Goal: Information Seeking & Learning: Learn about a topic

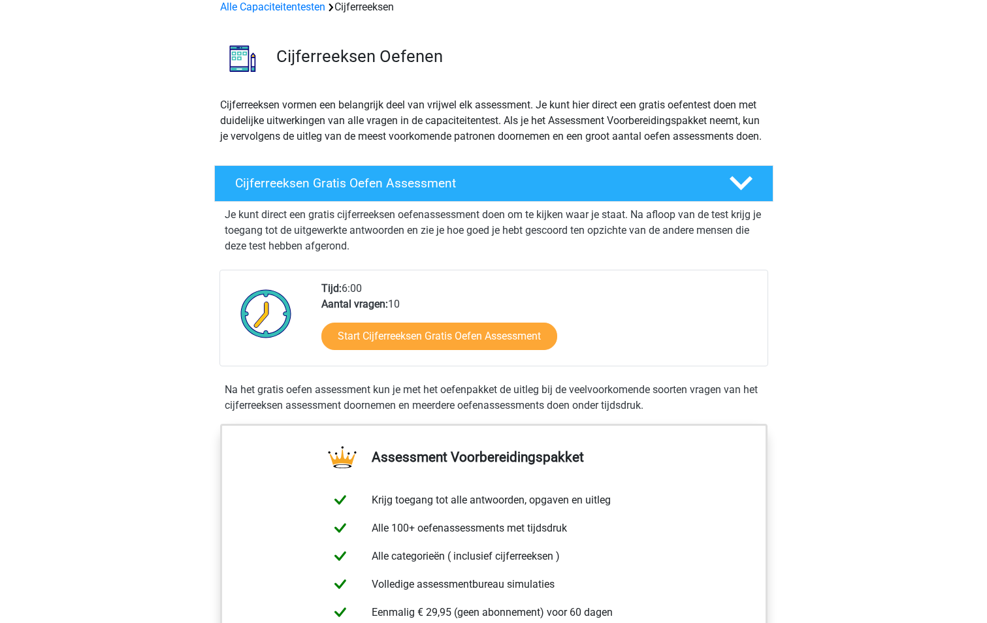
scroll to position [65, 0]
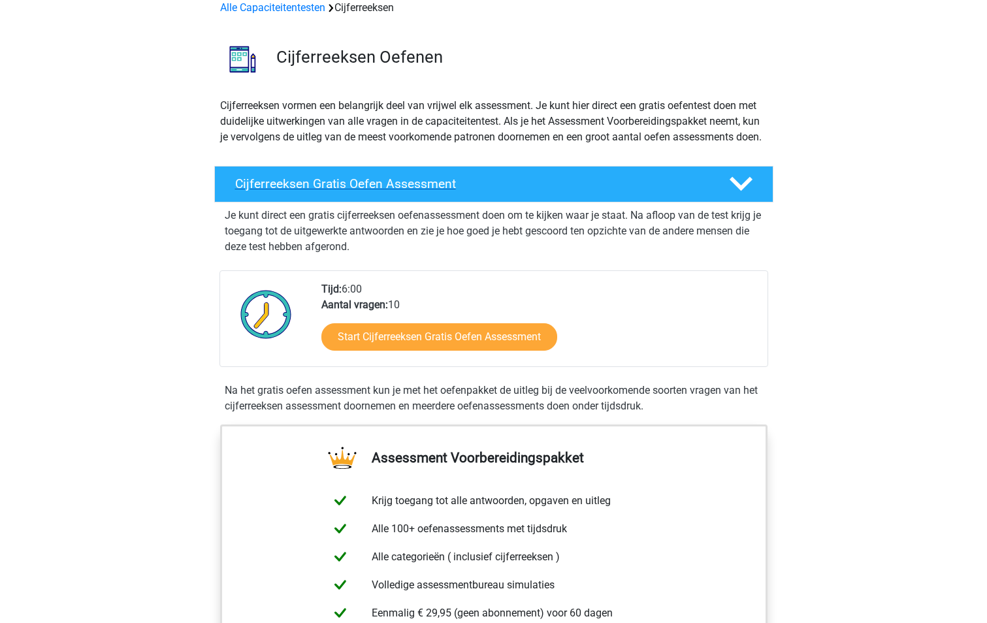
click at [466, 191] on h4 "Cijferreeksen Gratis Oefen Assessment" at bounding box center [471, 183] width 473 height 15
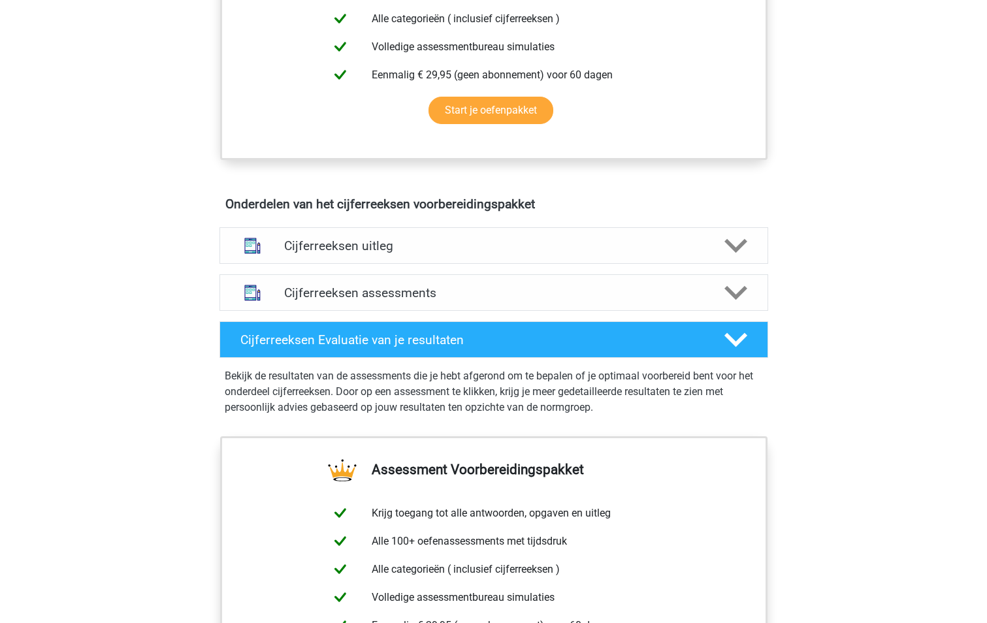
scroll to position [392, 0]
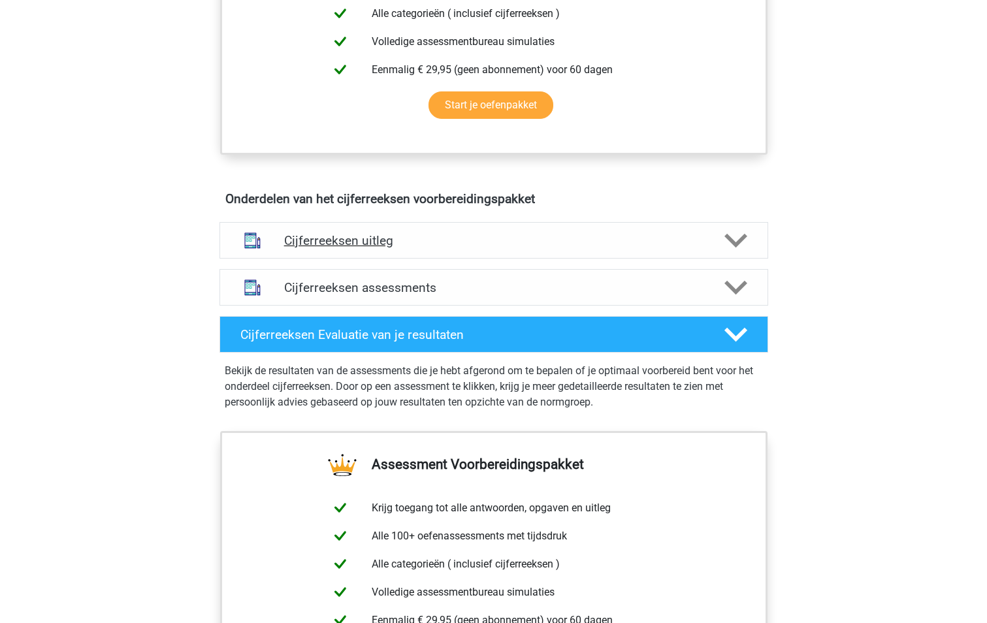
click at [731, 248] on polygon at bounding box center [735, 241] width 23 height 14
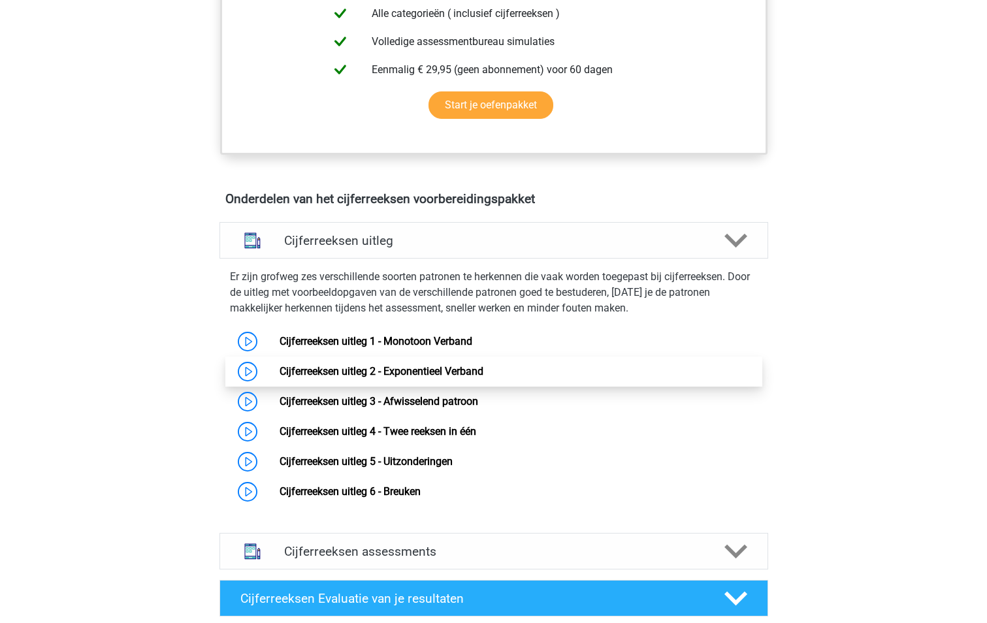
click at [443, 377] on link "Cijferreeksen uitleg 2 - Exponentieel Verband" at bounding box center [381, 371] width 204 height 12
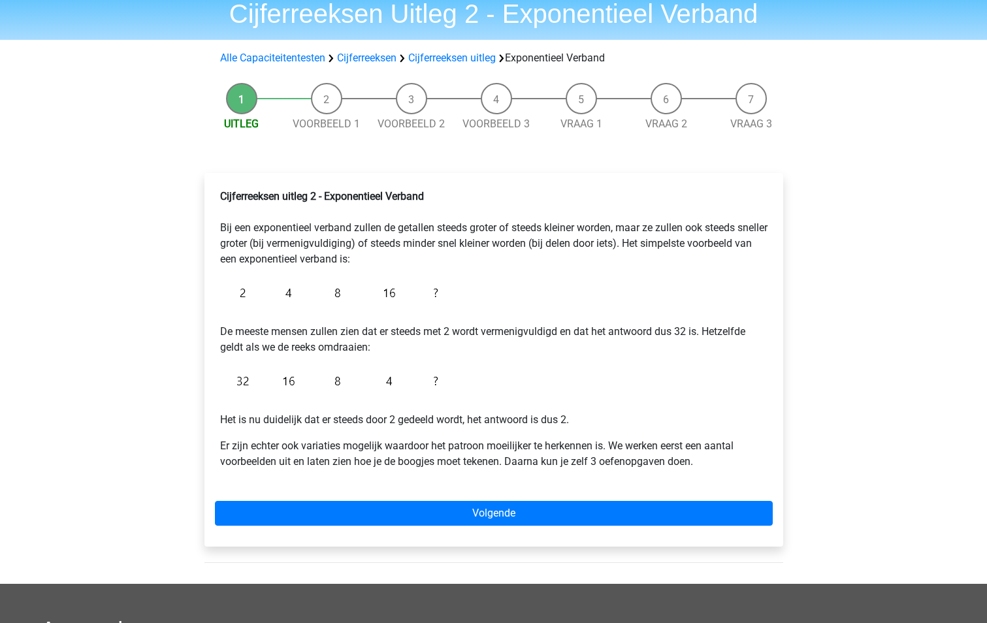
scroll to position [261, 0]
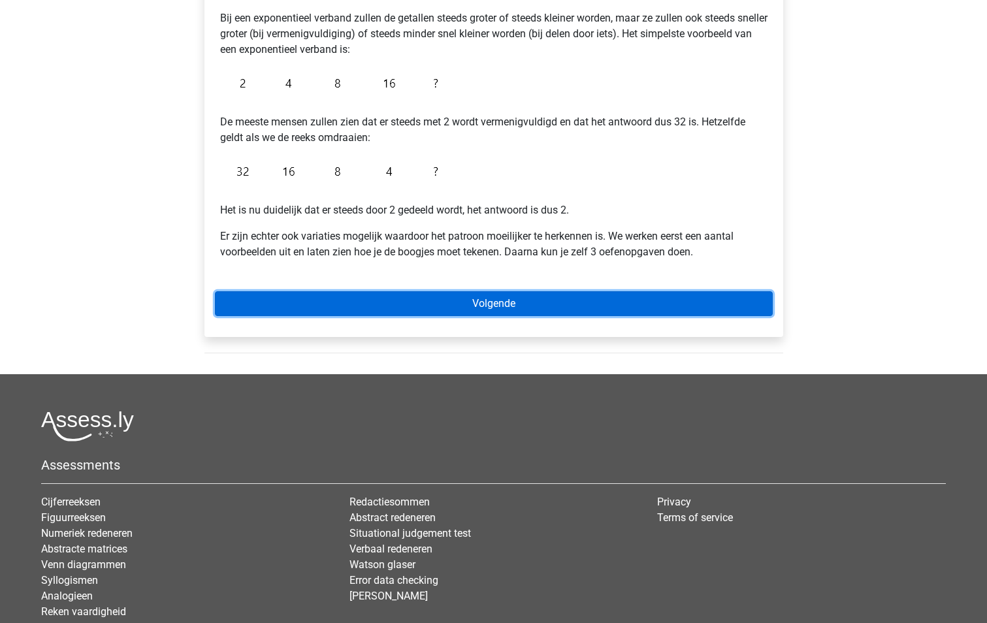
click at [473, 306] on link "Volgende" at bounding box center [494, 303] width 558 height 25
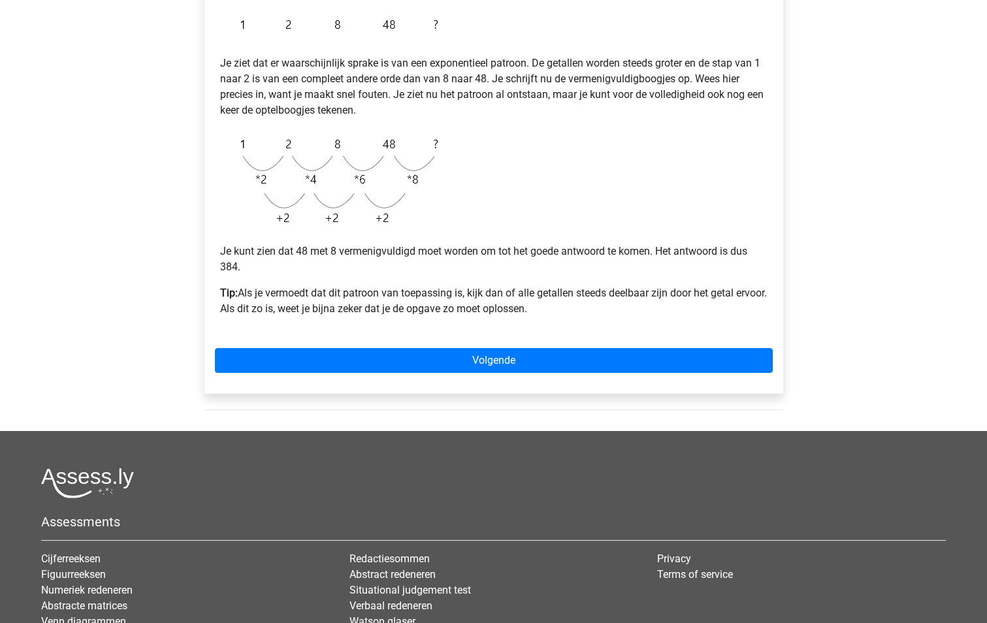
scroll to position [261, 0]
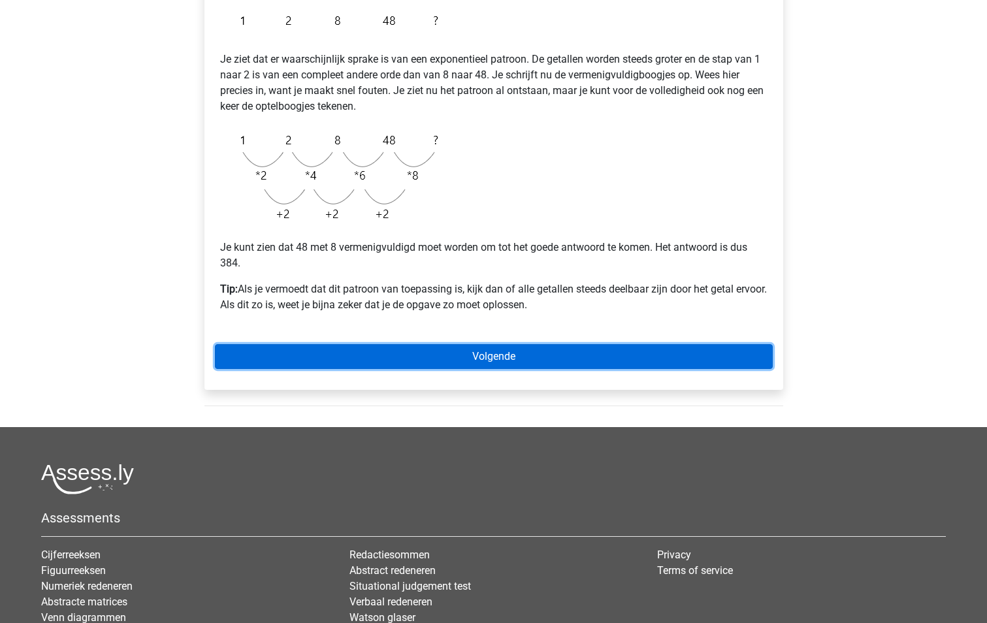
click at [486, 356] on link "Volgende" at bounding box center [494, 356] width 558 height 25
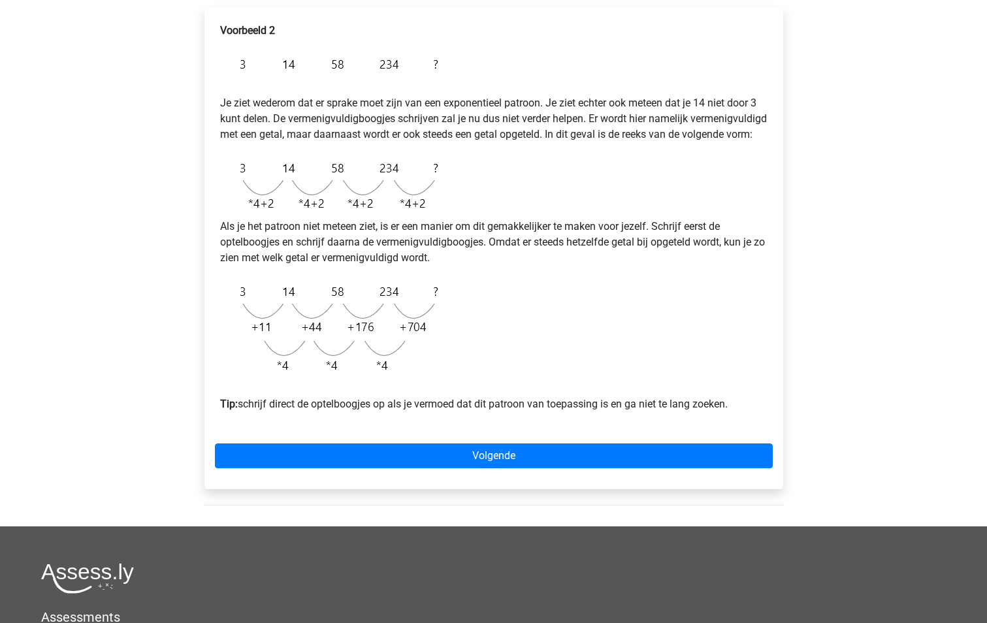
scroll to position [261, 0]
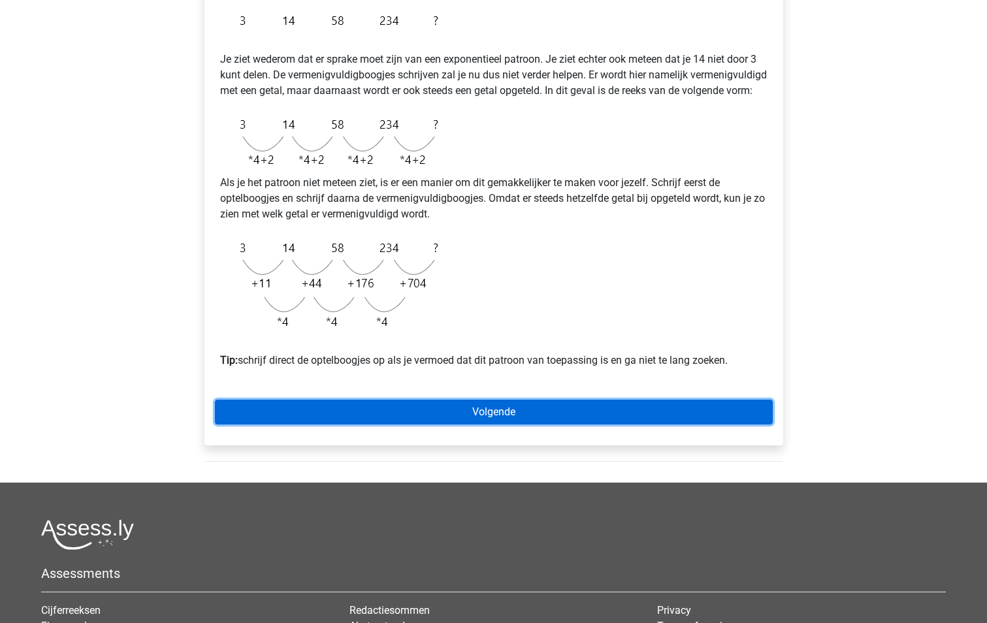
click at [496, 424] on link "Volgende" at bounding box center [494, 412] width 558 height 25
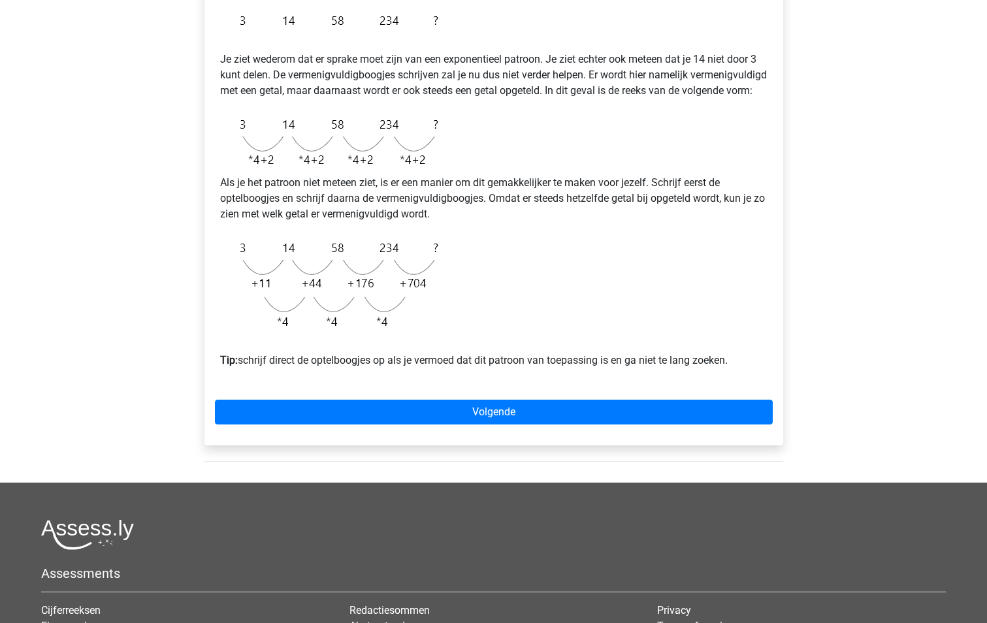
scroll to position [0, 0]
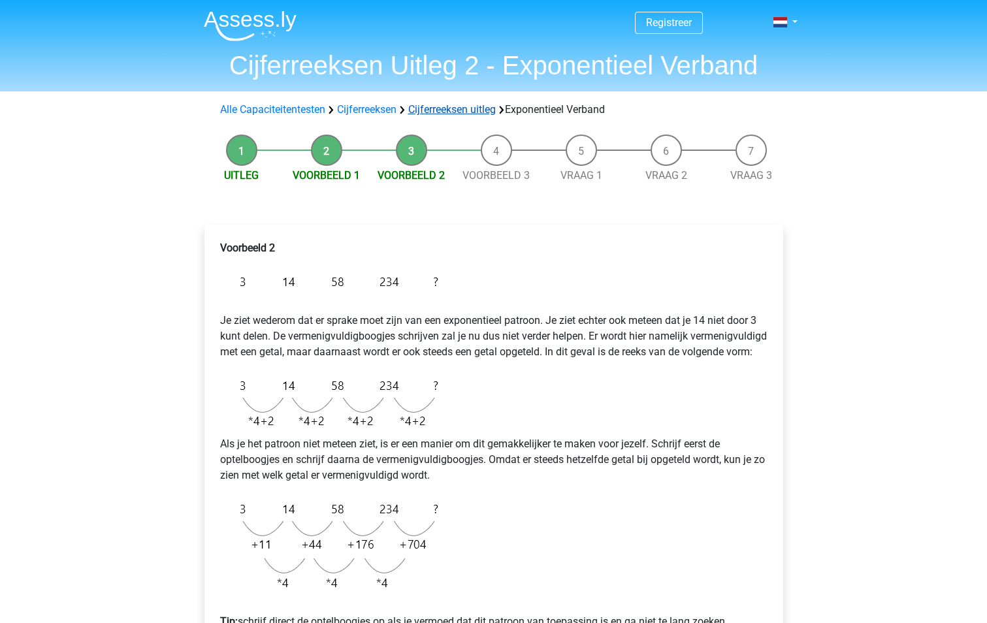
click at [439, 109] on link "Cijferreeksen uitleg" at bounding box center [452, 109] width 88 height 12
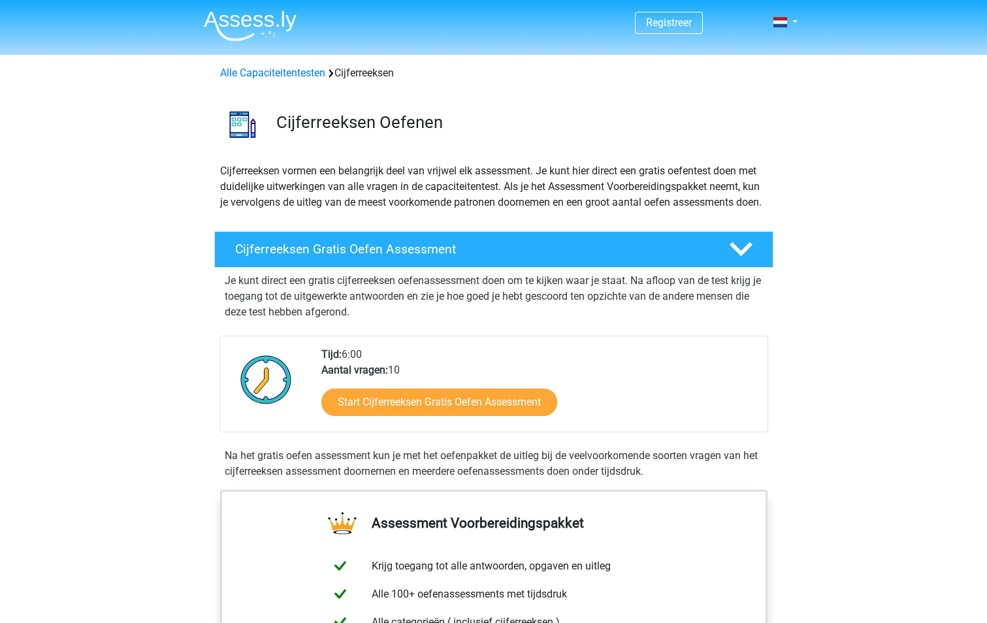
scroll to position [842, 0]
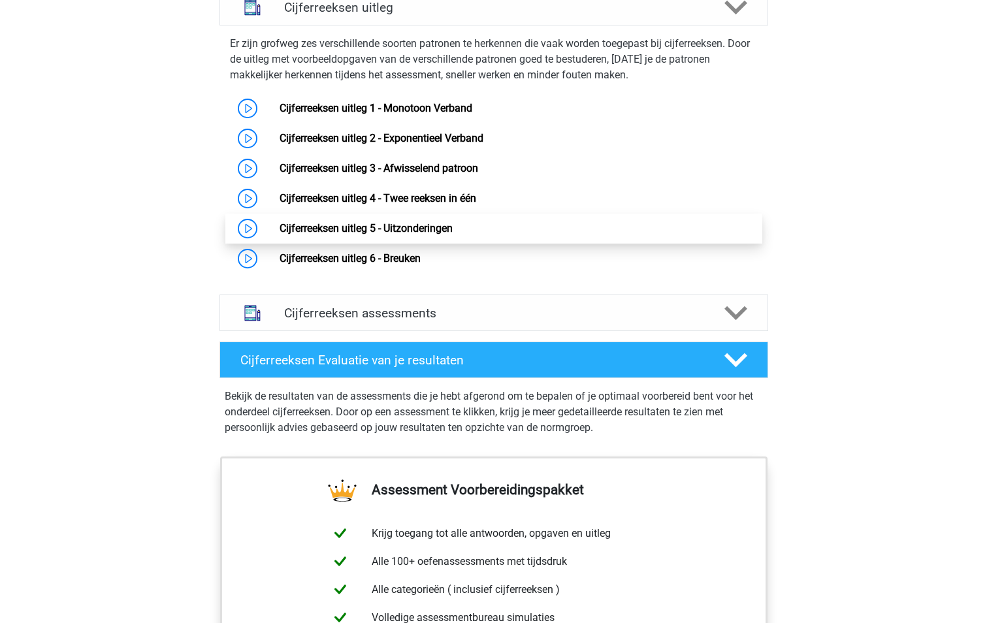
click at [419, 234] on link "Cijferreeksen uitleg 5 - Uitzonderingen" at bounding box center [365, 228] width 173 height 12
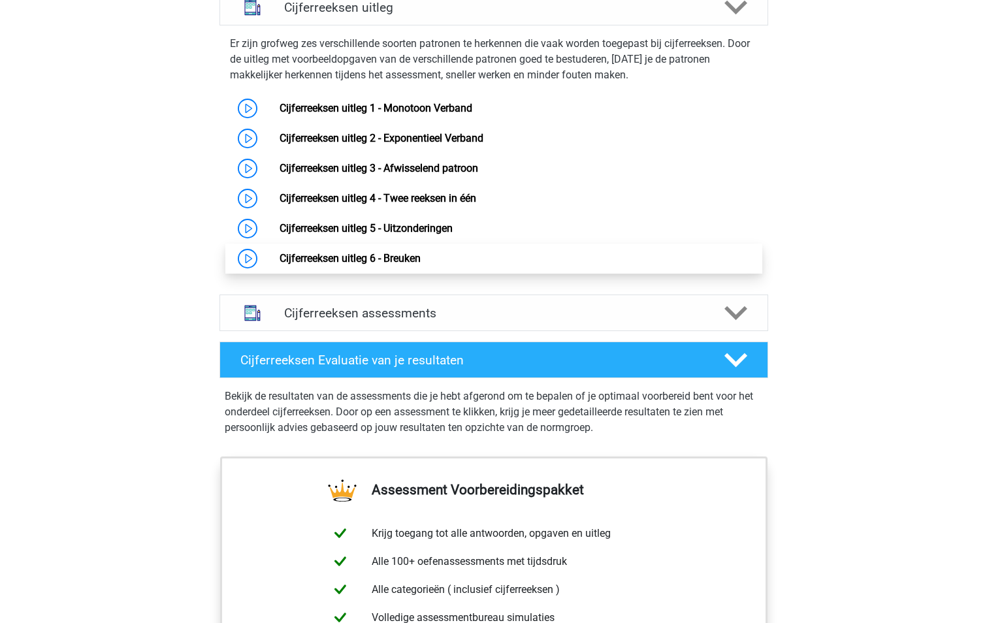
click at [404, 264] on link "Cijferreeksen uitleg 6 - Breuken" at bounding box center [349, 258] width 141 height 12
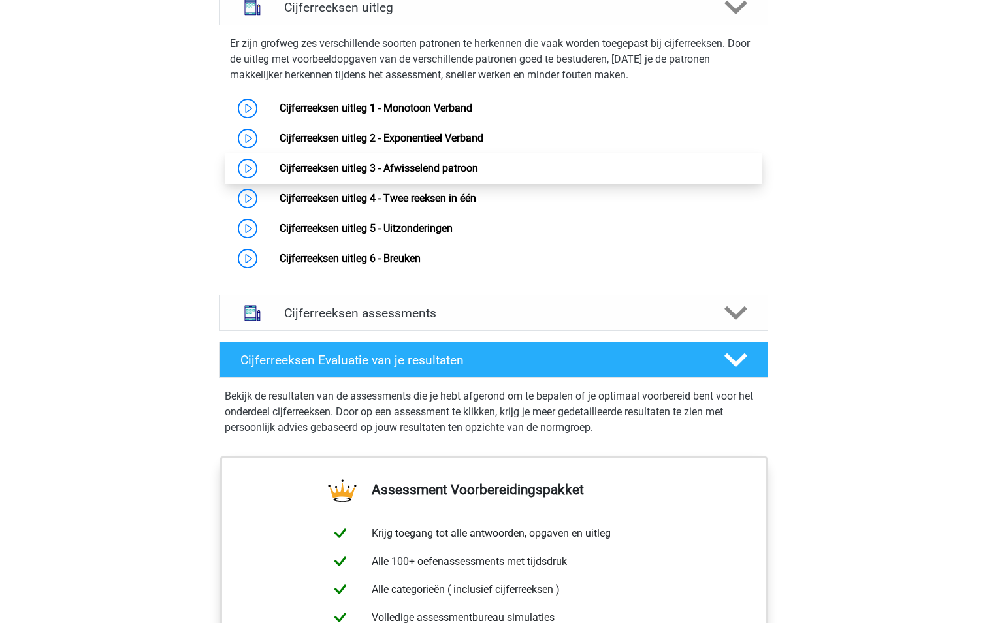
click at [317, 174] on link "Cijferreeksen uitleg 3 - Afwisselend patroon" at bounding box center [378, 168] width 199 height 12
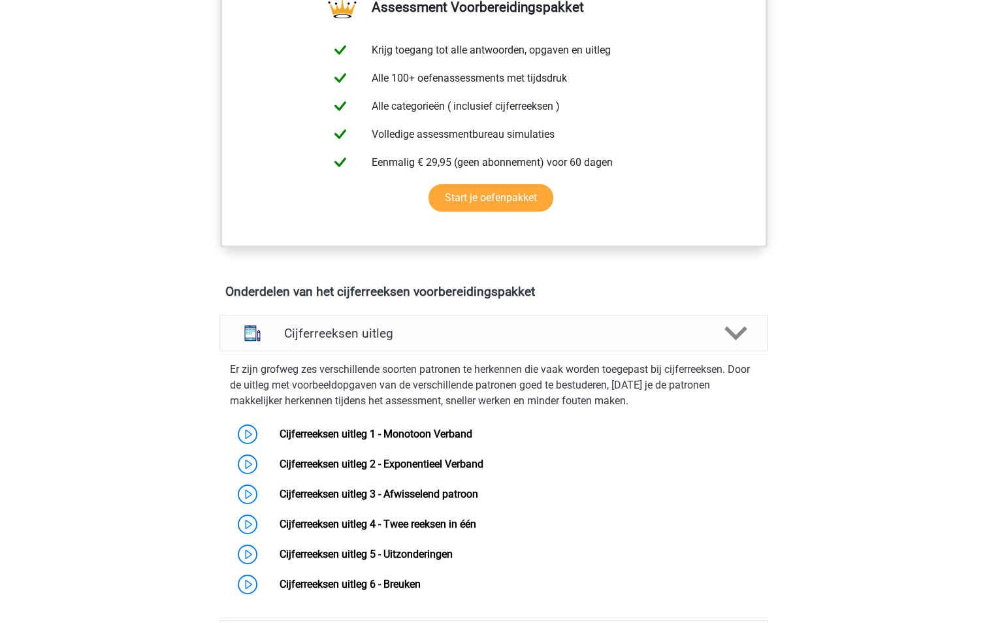
scroll to position [515, 0]
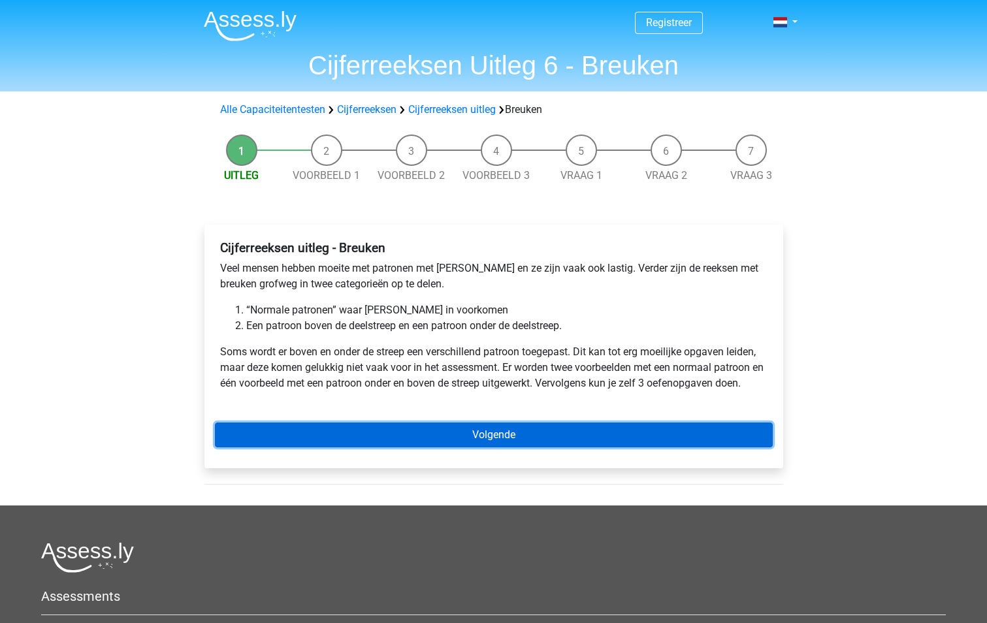
click at [569, 426] on link "Volgende" at bounding box center [494, 434] width 558 height 25
